Goal: Download file/media

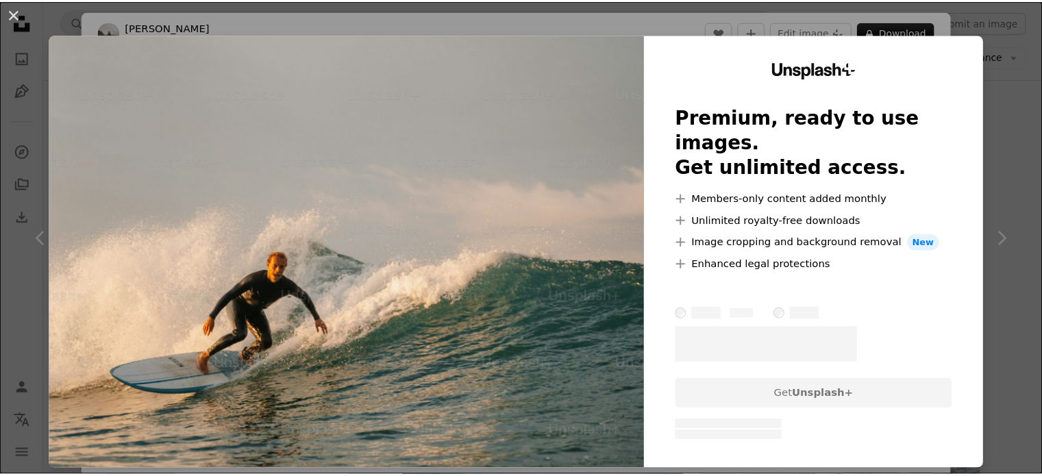
scroll to position [3777, 0]
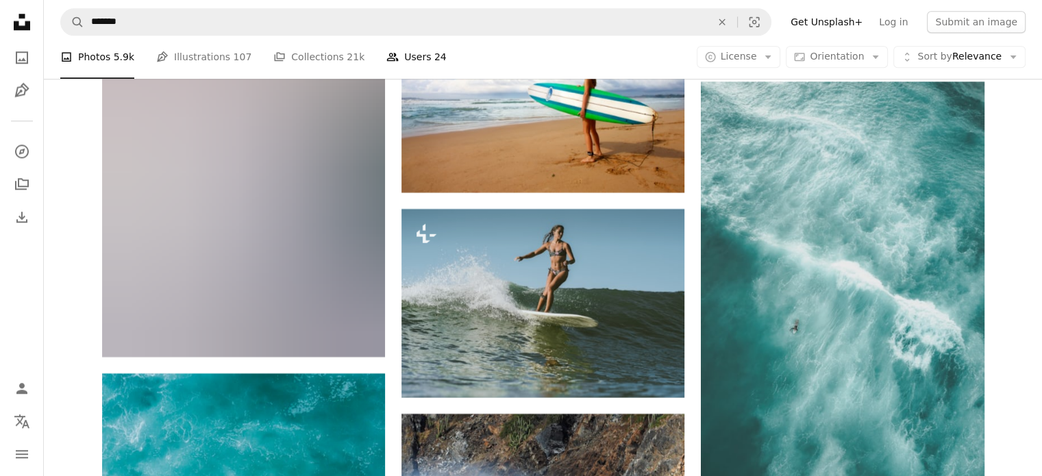
scroll to position [6519, 0]
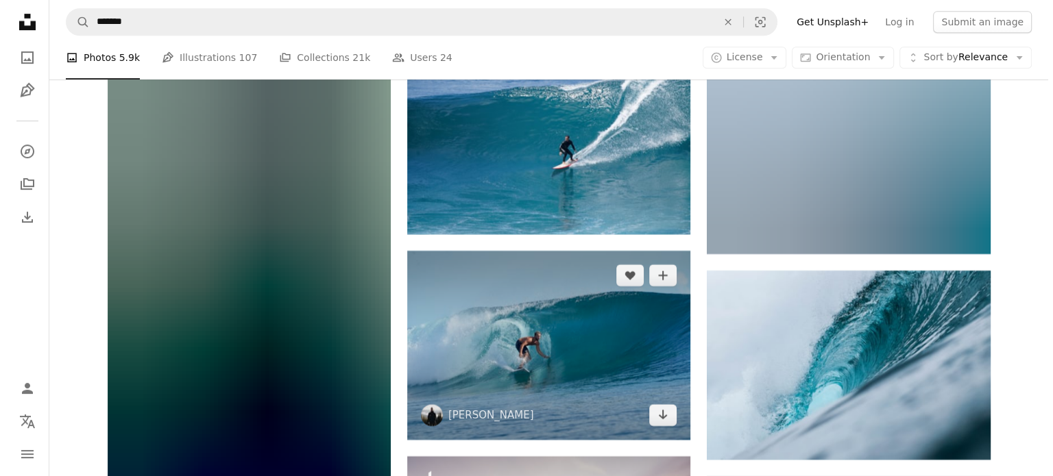
scroll to position [11248, 0]
